Goal: Transaction & Acquisition: Purchase product/service

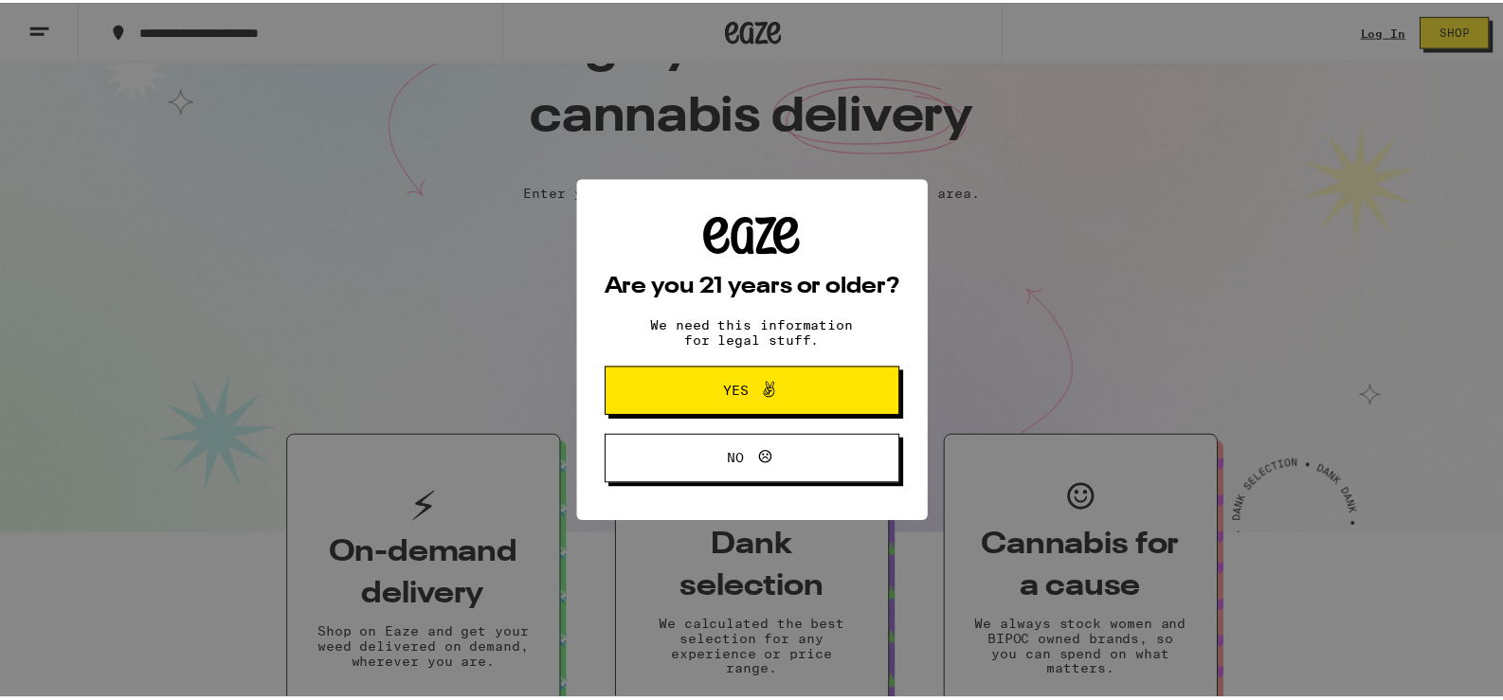
scroll to position [94, 0]
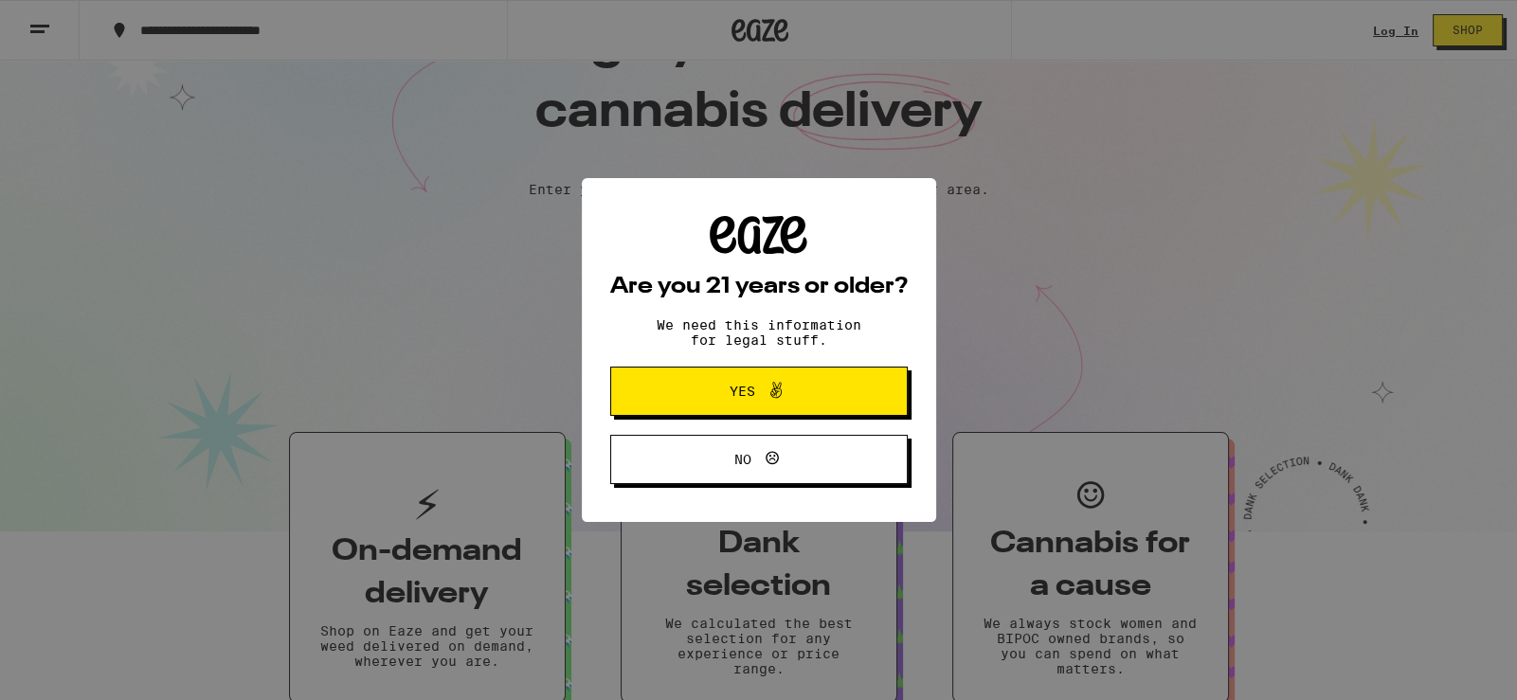
click at [844, 397] on button "Yes" at bounding box center [759, 391] width 298 height 49
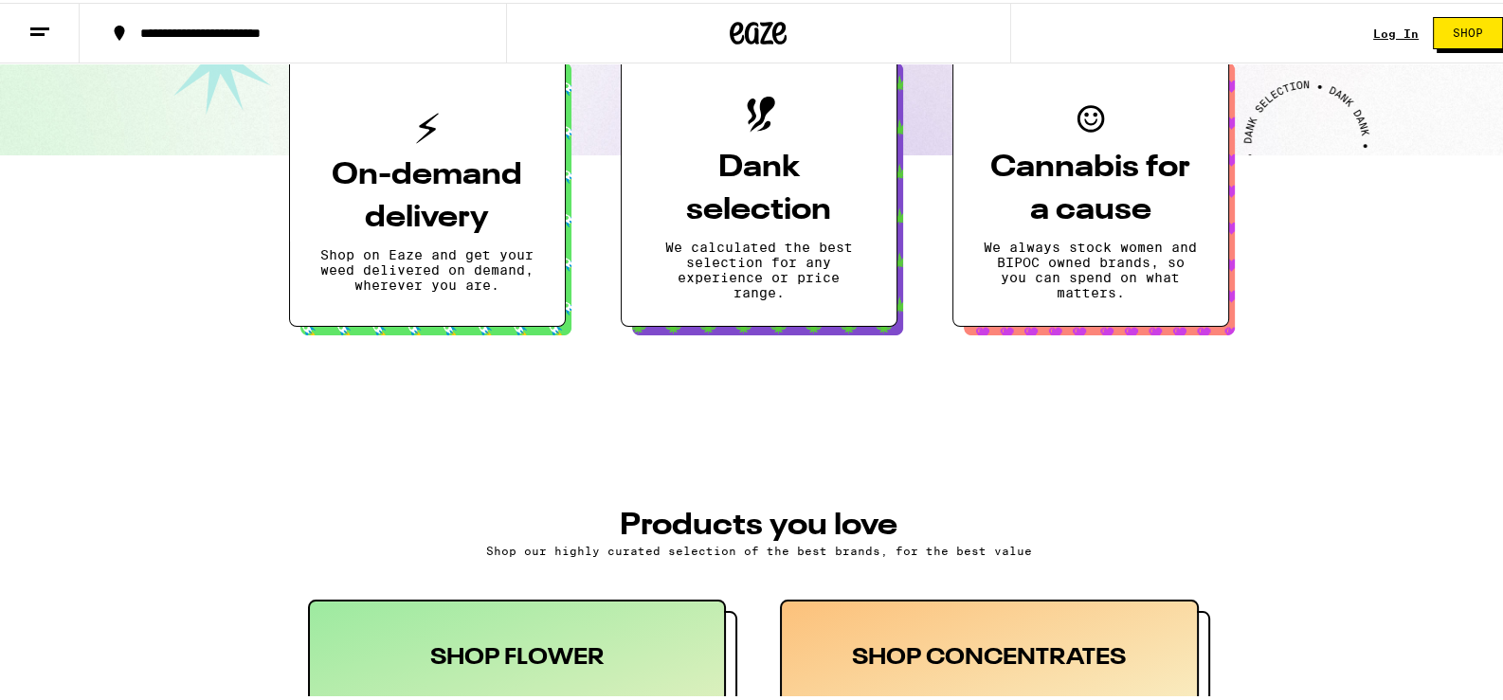
scroll to position [0, 0]
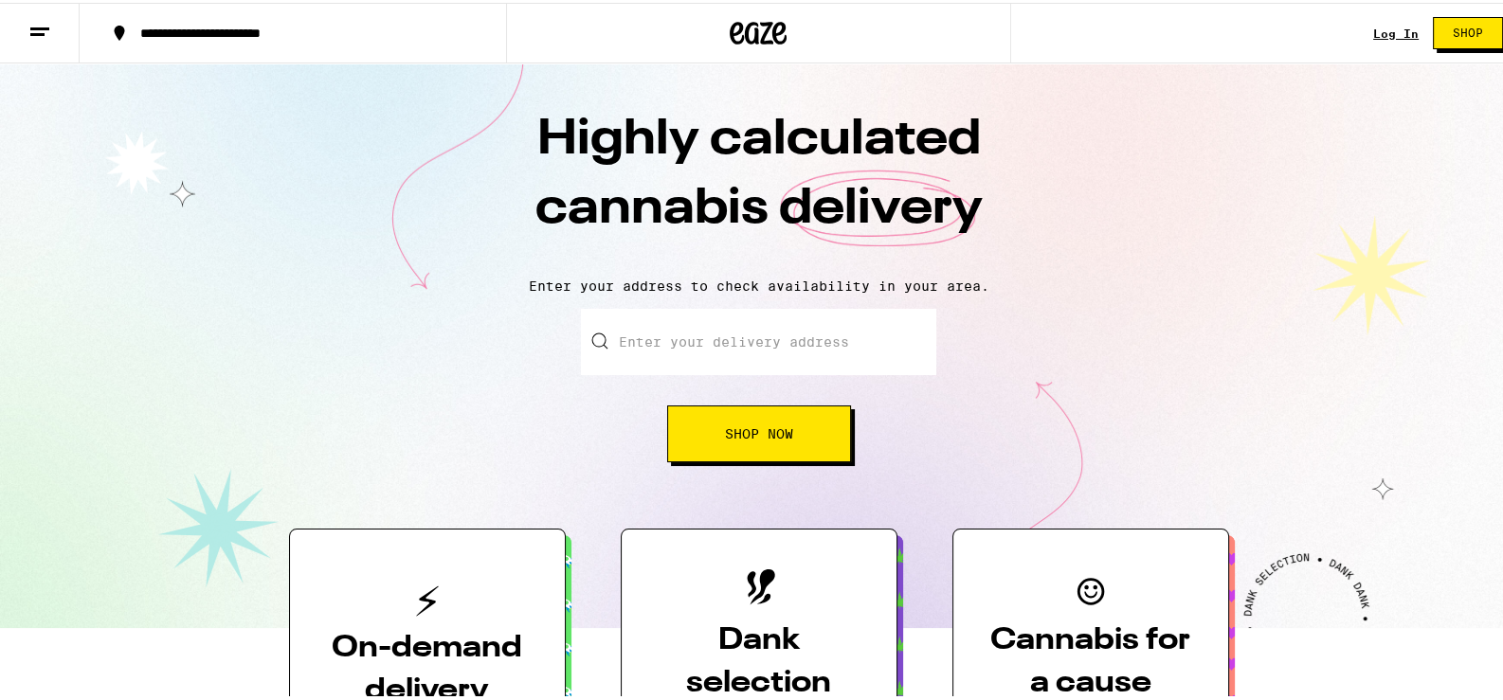
click at [772, 351] on input "Enter your delivery address" at bounding box center [758, 339] width 355 height 66
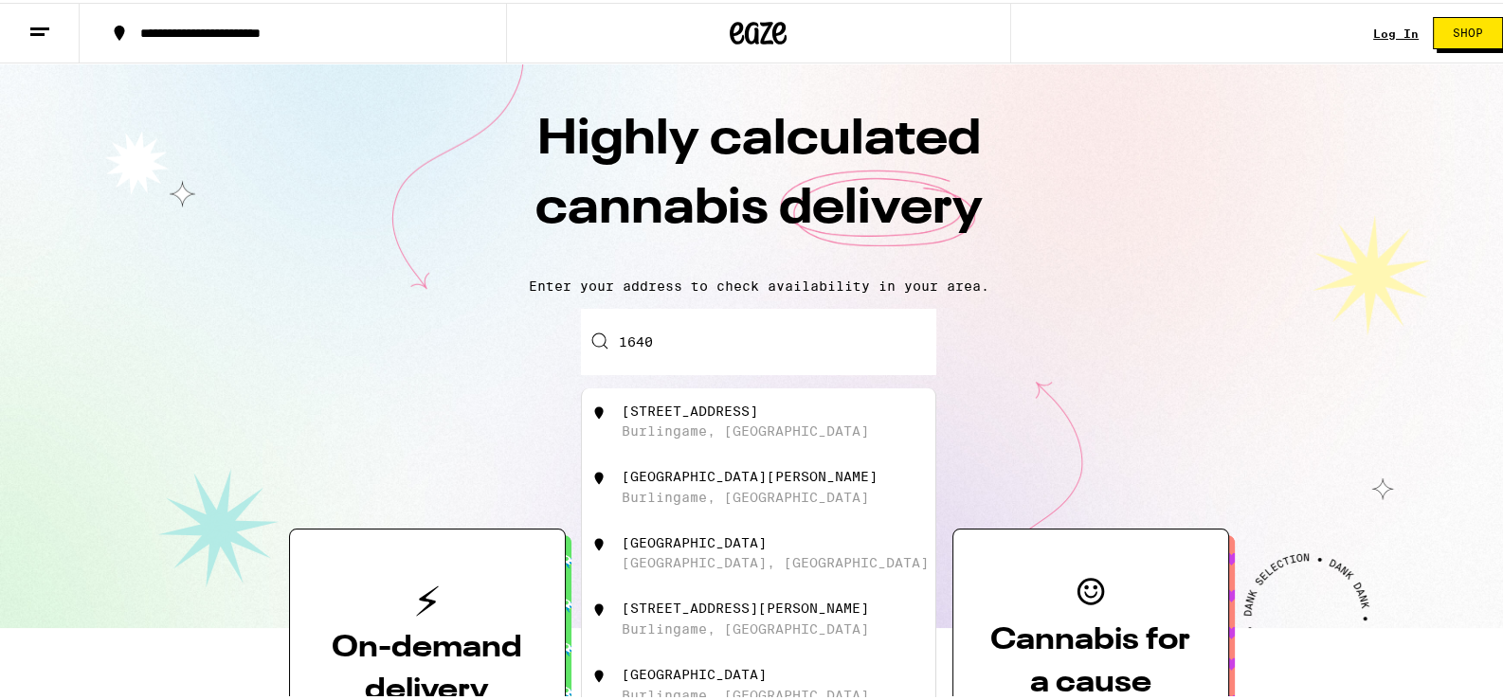
click at [770, 423] on div "[STREET_ADDRESS]" at bounding box center [791, 419] width 338 height 36
type input "[STREET_ADDRESS]"
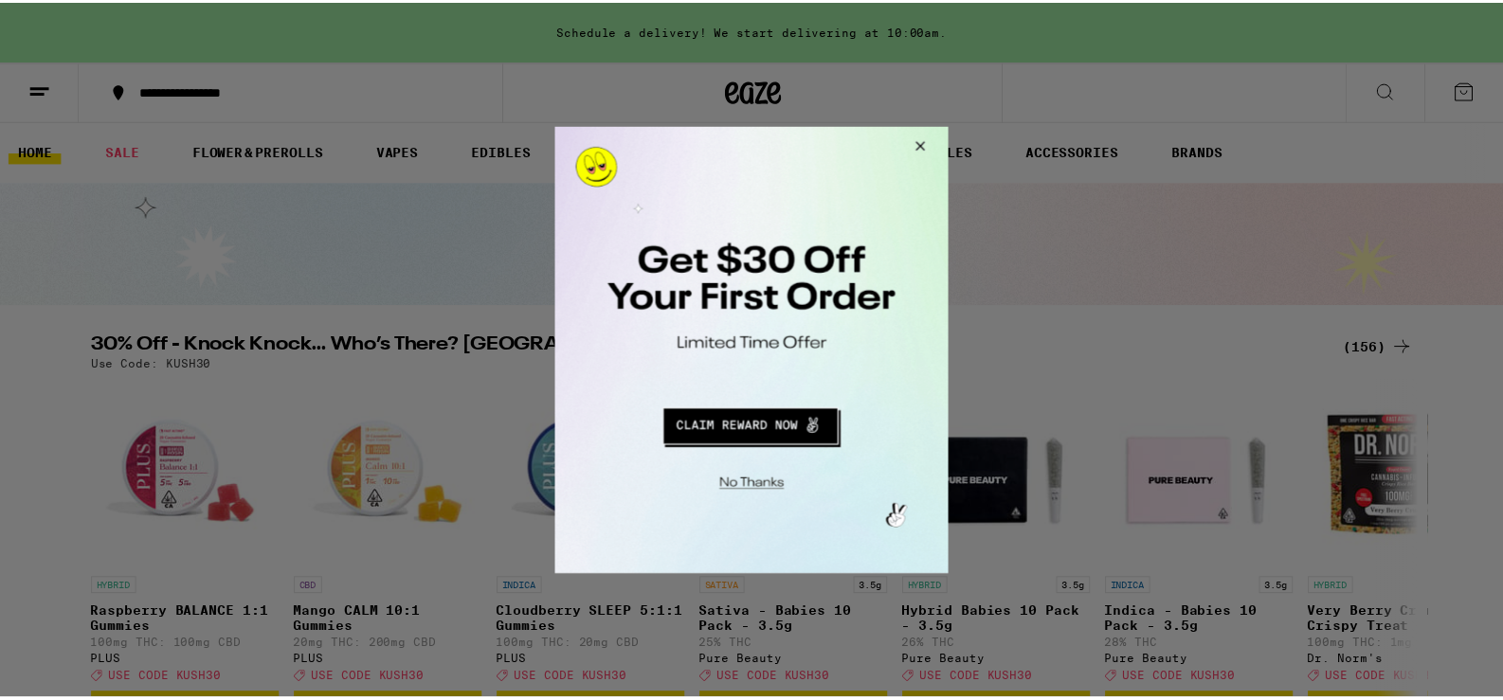
click at [925, 146] on button "Close Modal" at bounding box center [920, 148] width 51 height 45
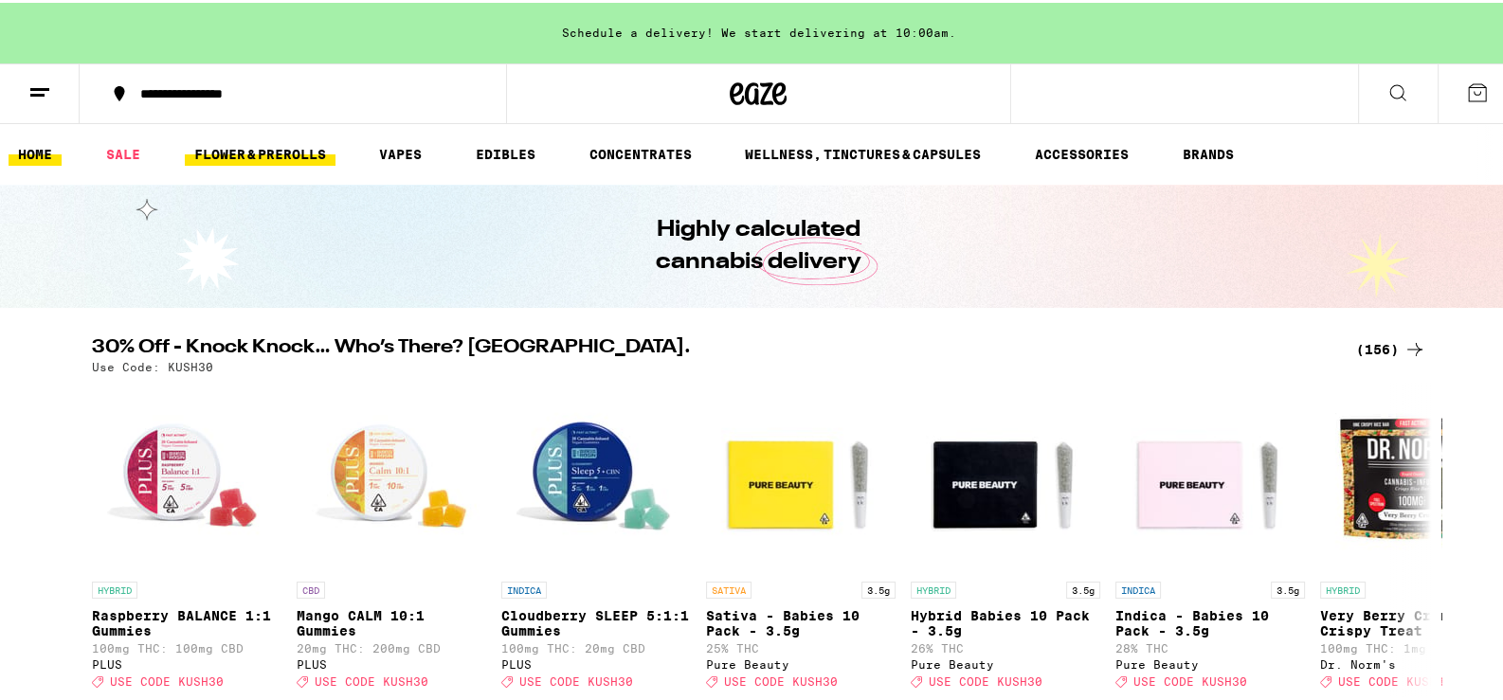
click at [304, 143] on link "FLOWER & PREROLLS" at bounding box center [260, 151] width 151 height 23
click at [299, 154] on link "FLOWER & PREROLLS" at bounding box center [260, 151] width 151 height 23
